Goal: Check status: Check status

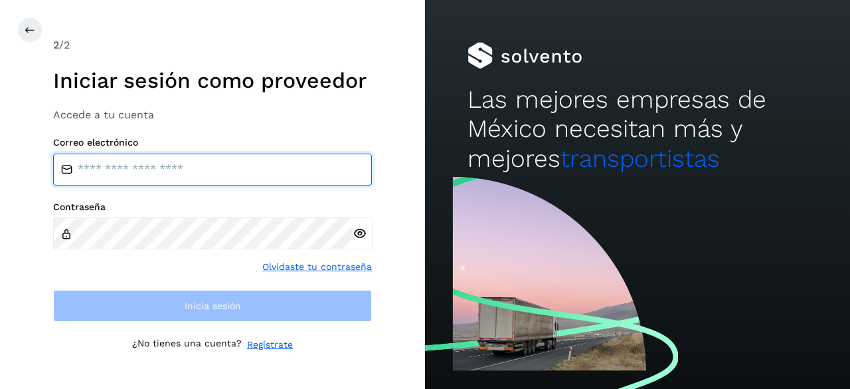
click at [276, 161] on input "email" at bounding box center [212, 169] width 319 height 32
paste input "**********"
type input "**********"
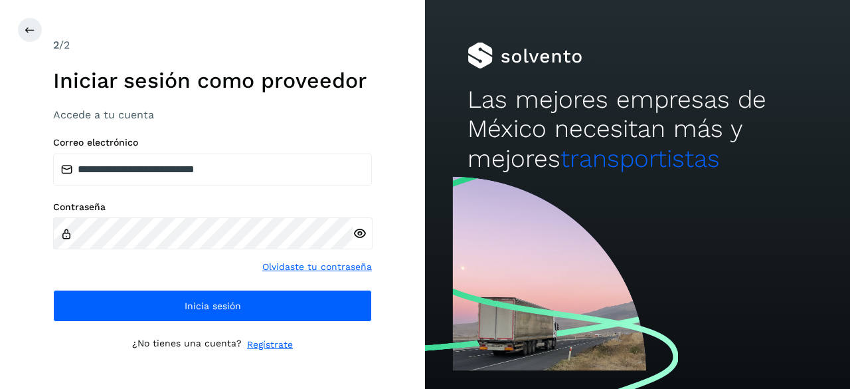
click at [239, 284] on div "**********" at bounding box center [212, 229] width 319 height 185
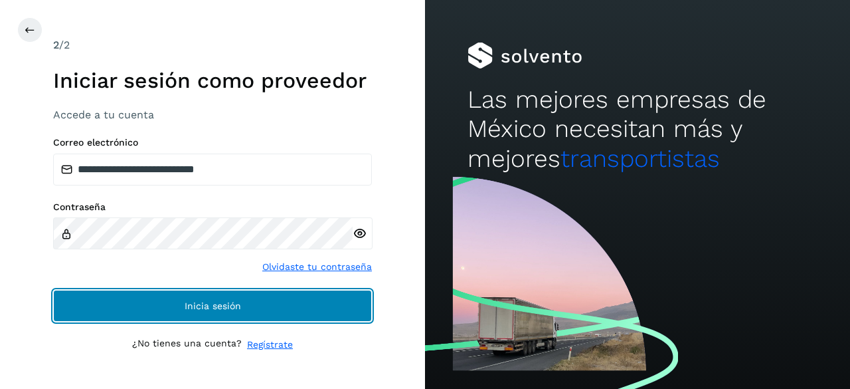
click at [244, 290] on button "Inicia sesión" at bounding box center [212, 306] width 319 height 32
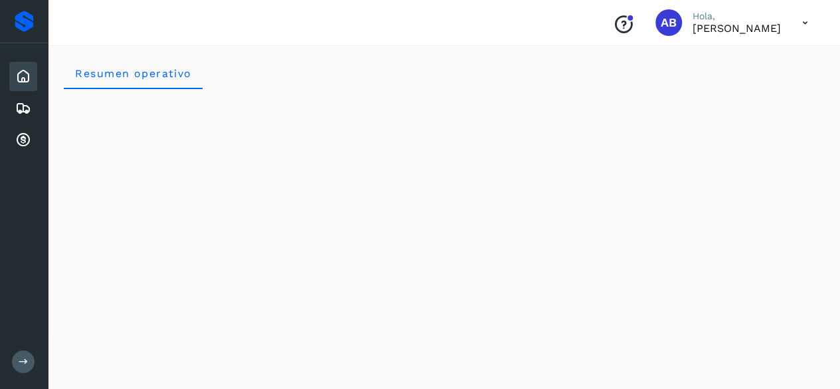
click at [712, 42] on div "Conoce nuestros beneficios AB Hola, [PERSON_NAME]" at bounding box center [444, 23] width 792 height 46
click at [705, 29] on p "[PERSON_NAME]" at bounding box center [737, 28] width 88 height 13
click at [23, 140] on icon at bounding box center [23, 140] width 16 height 16
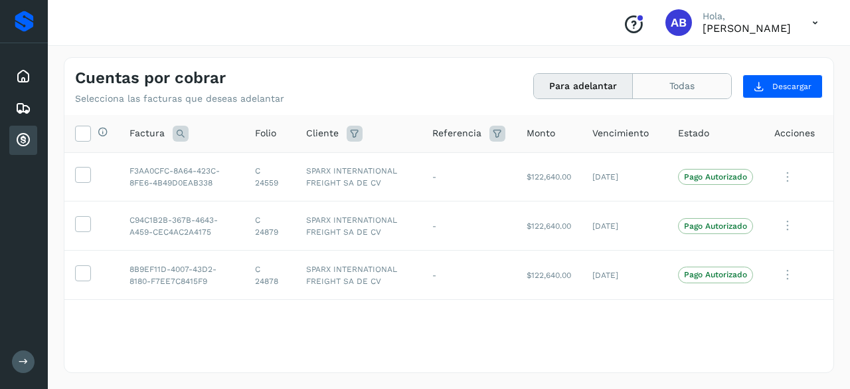
click at [681, 94] on button "Todas" at bounding box center [682, 86] width 98 height 25
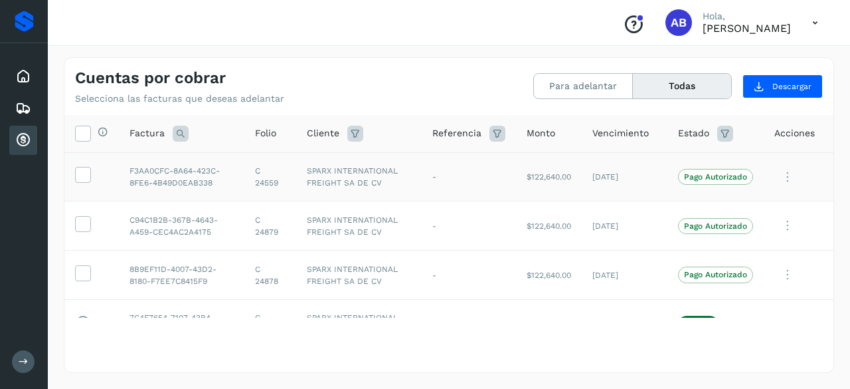
click at [703, 172] on p "Pago Autorizado" at bounding box center [715, 176] width 63 height 9
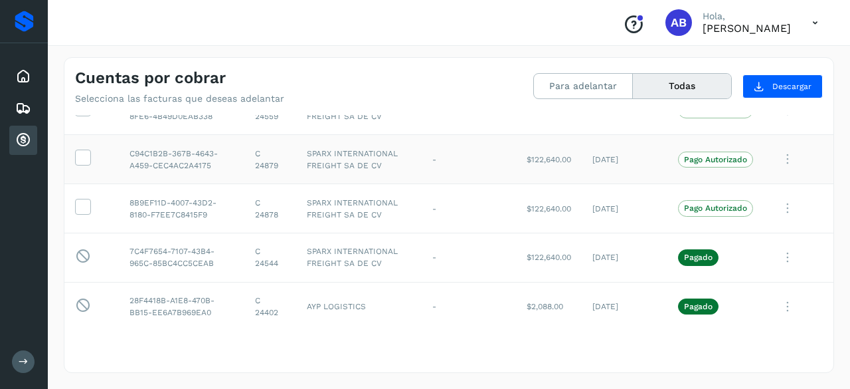
scroll to position [199, 0]
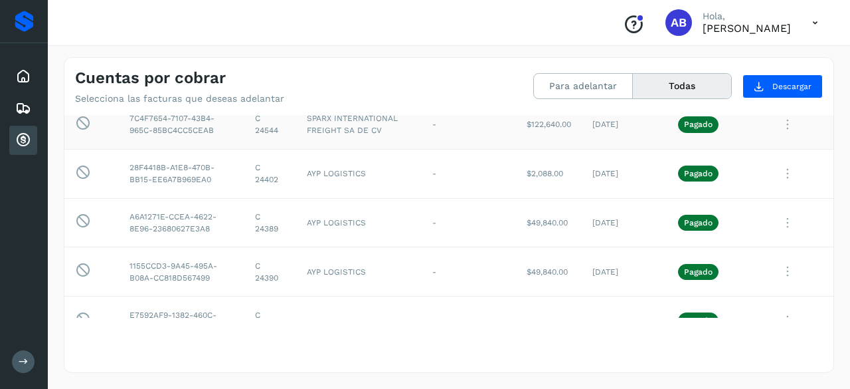
click at [693, 126] on p "Pagado" at bounding box center [698, 124] width 29 height 9
click at [778, 116] on icon at bounding box center [788, 124] width 27 height 27
click at [509, 308] on div at bounding box center [425, 194] width 850 height 389
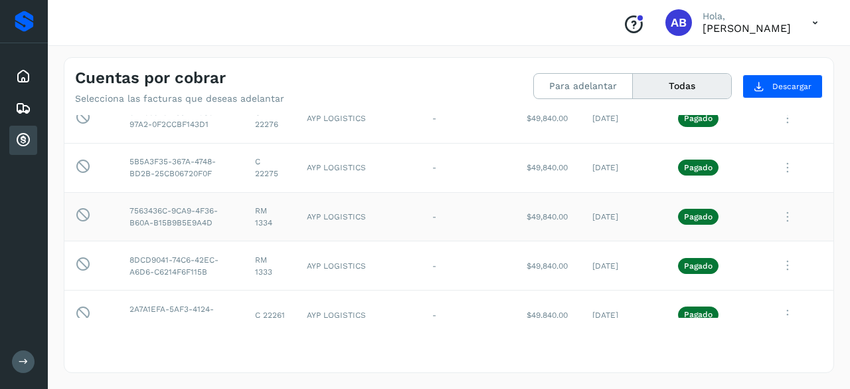
scroll to position [164, 0]
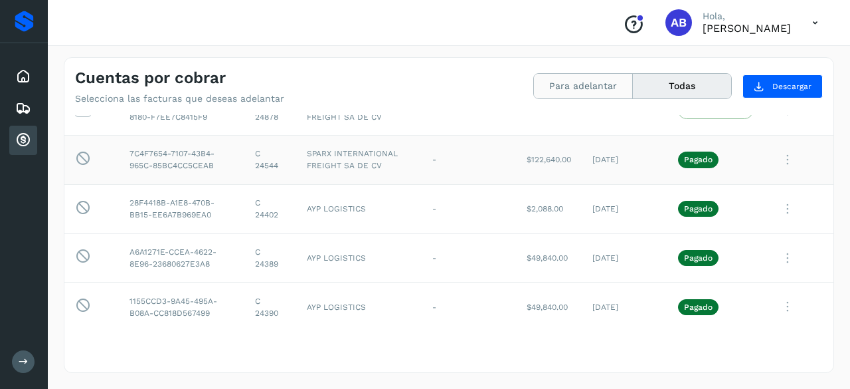
click at [598, 80] on button "Para adelantar" at bounding box center [583, 86] width 99 height 25
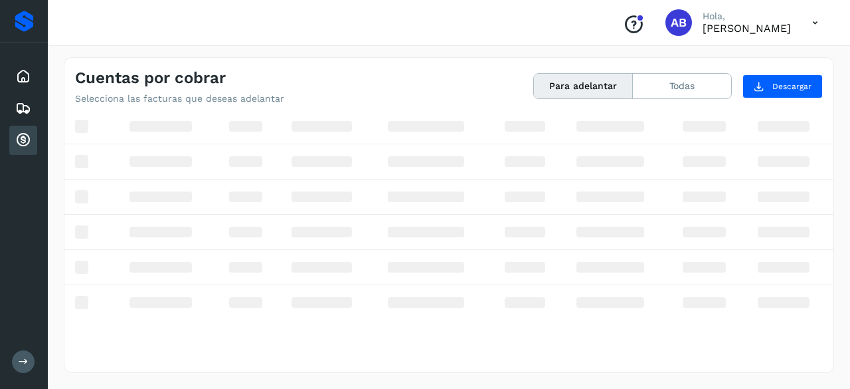
scroll to position [0, 0]
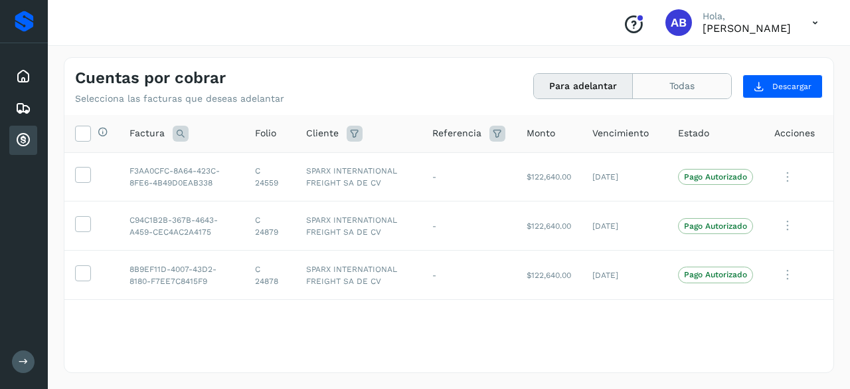
click at [684, 82] on button "Todas" at bounding box center [682, 86] width 98 height 25
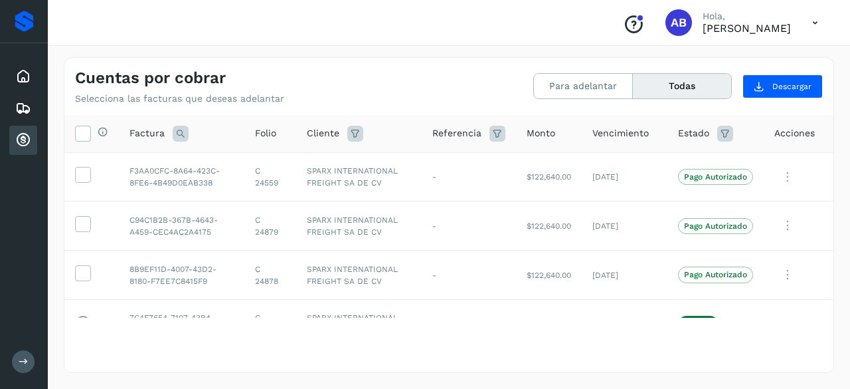
click at [674, 92] on button "Todas" at bounding box center [682, 86] width 98 height 25
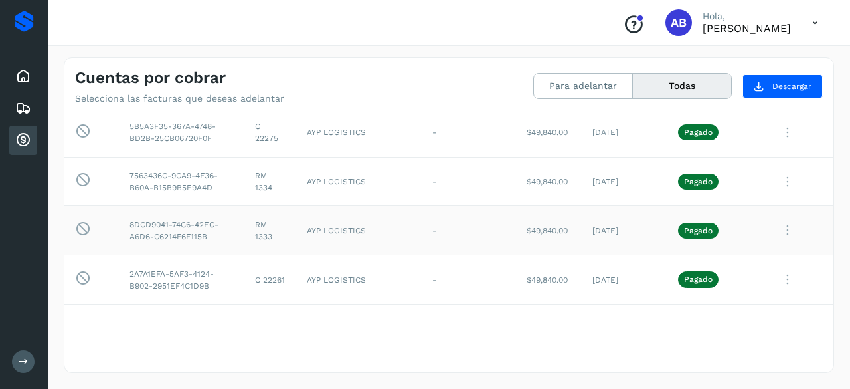
scroll to position [762, 0]
